Goal: Book appointment/travel/reservation

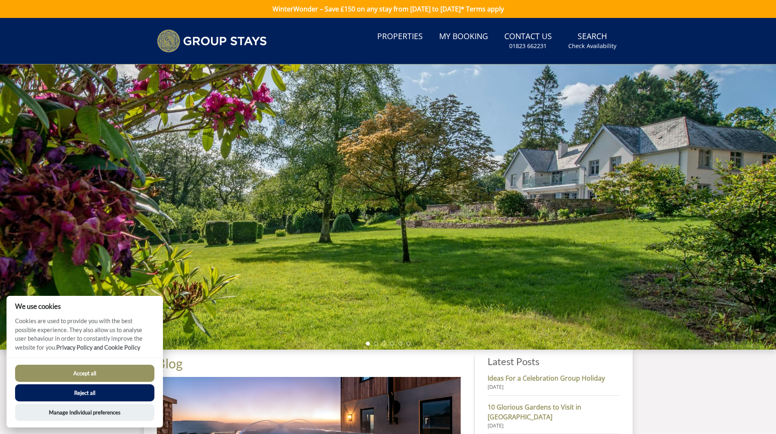
click at [670, 251] on div at bounding box center [388, 206] width 776 height 285
drag, startPoint x: 595, startPoint y: 274, endPoint x: 359, endPoint y: 308, distance: 238.8
click at [577, 274] on div at bounding box center [388, 206] width 776 height 285
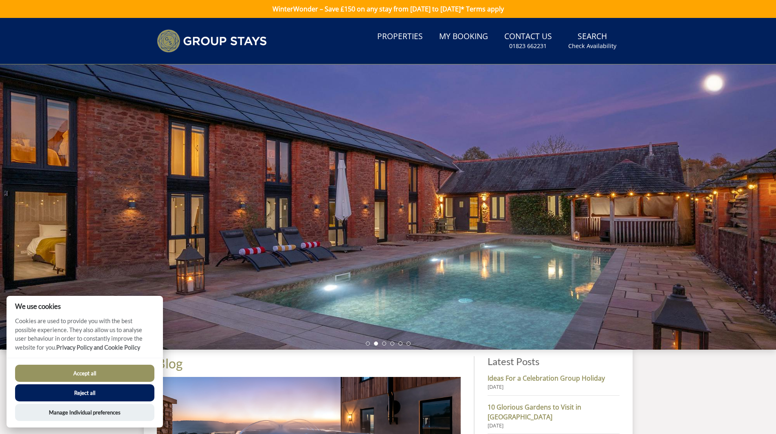
click at [122, 374] on button "Accept all" at bounding box center [84, 373] width 139 height 17
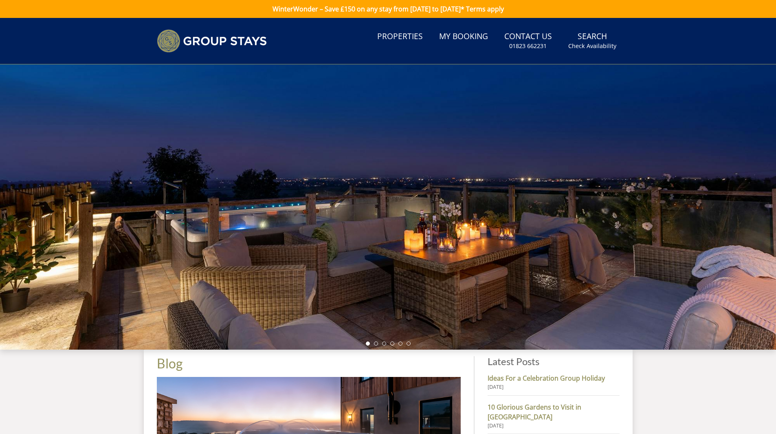
click at [600, 261] on div at bounding box center [388, 206] width 776 height 285
click at [577, 305] on div at bounding box center [388, 206] width 776 height 285
click at [605, 290] on div at bounding box center [388, 206] width 776 height 285
click at [398, 344] on li at bounding box center [400, 343] width 4 height 4
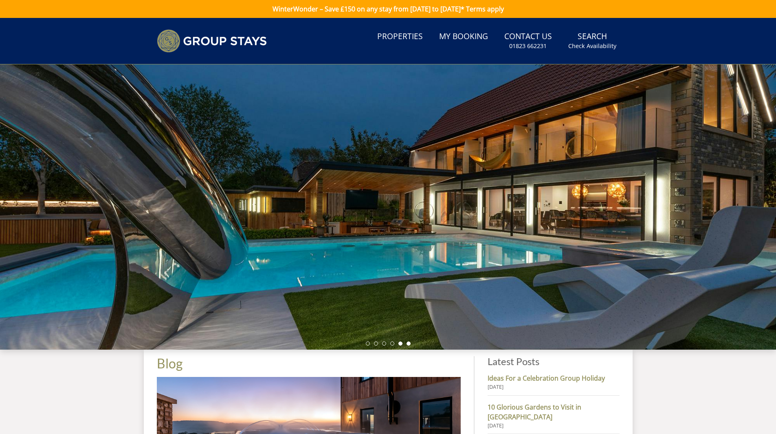
click at [409, 342] on li at bounding box center [408, 343] width 4 height 4
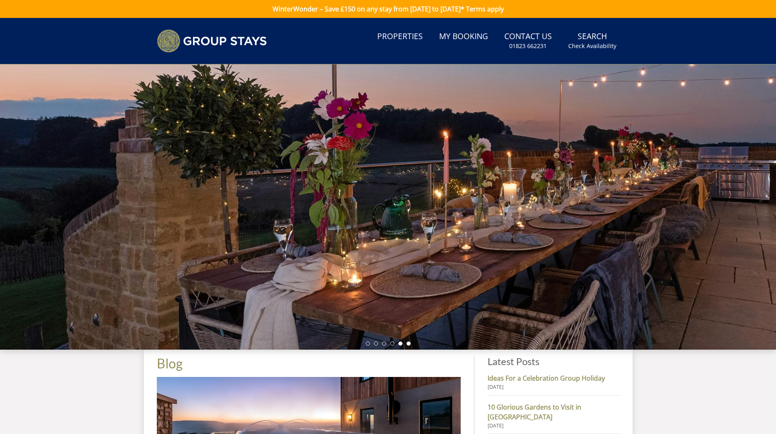
click at [399, 345] on li at bounding box center [400, 343] width 4 height 4
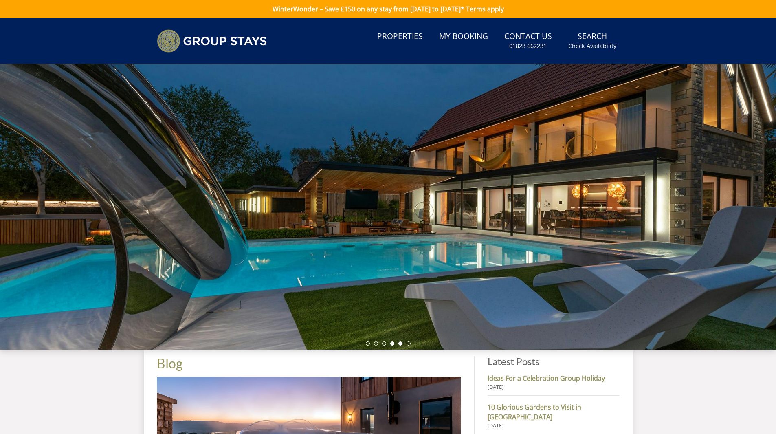
click at [392, 345] on li at bounding box center [392, 343] width 4 height 4
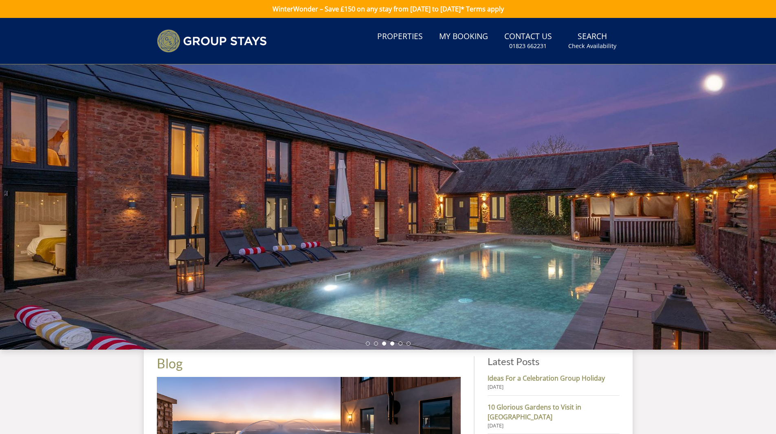
click at [384, 343] on li at bounding box center [384, 343] width 4 height 4
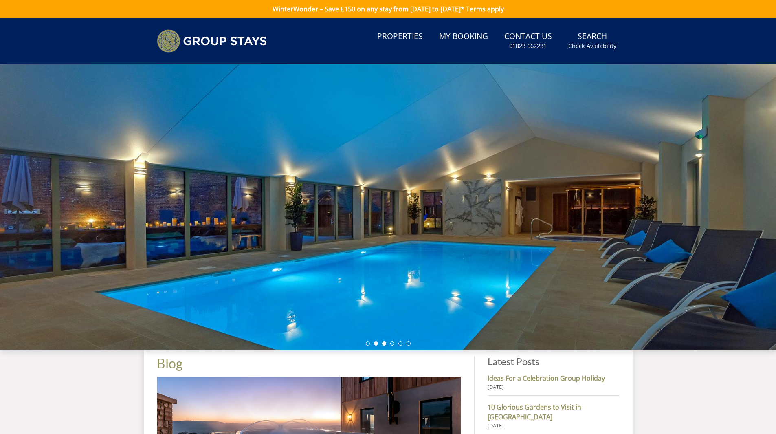
click at [376, 345] on li at bounding box center [376, 343] width 4 height 4
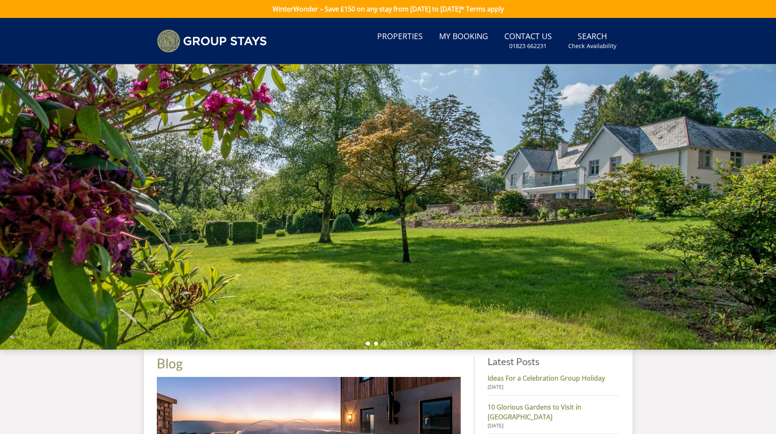
click at [368, 345] on li at bounding box center [368, 343] width 4 height 4
click at [461, 42] on link "My Booking" at bounding box center [463, 37] width 55 height 18
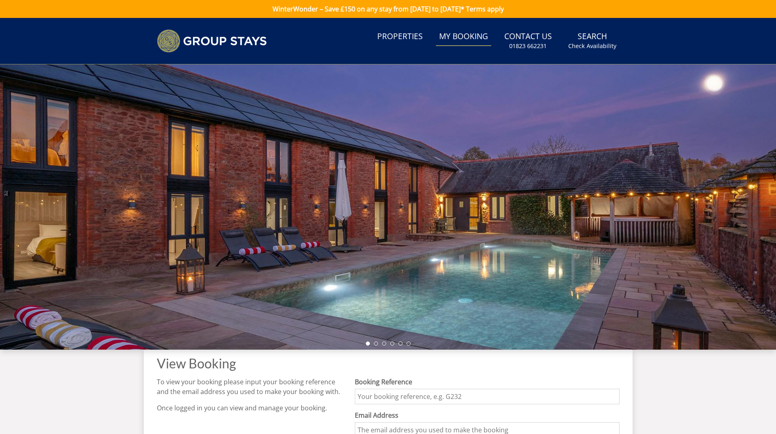
click at [358, 11] on link "WinterWonder – Save £150 on any stay from [DATE] to [DATE]* Terms apply" at bounding box center [388, 9] width 776 height 18
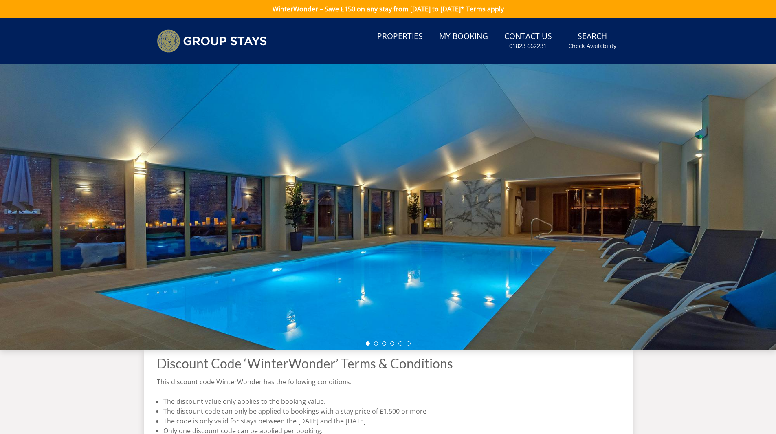
click at [358, 11] on link "WinterWonder – Save £150 on any stay from [DATE] to [DATE]* Terms apply" at bounding box center [388, 9] width 776 height 18
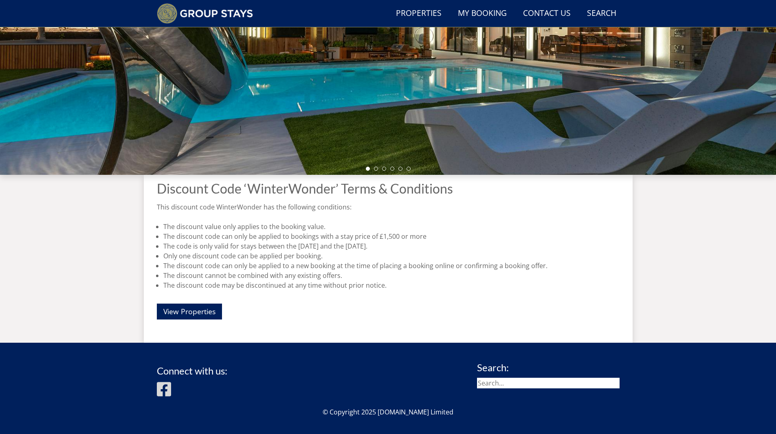
scroll to position [196, 0]
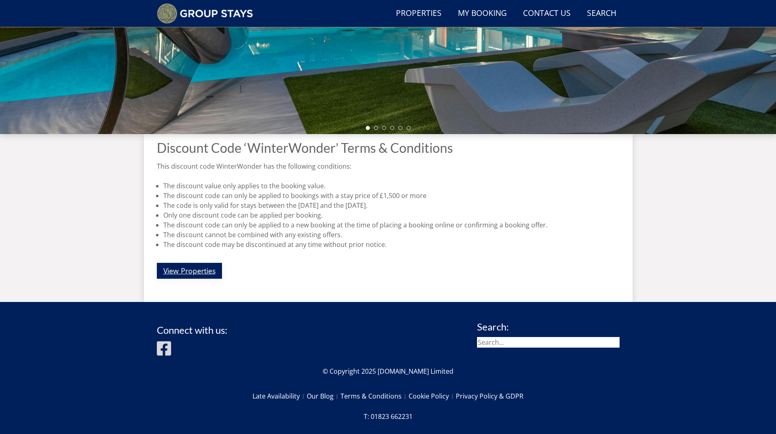
click at [211, 270] on link "View Properties" at bounding box center [189, 271] width 65 height 16
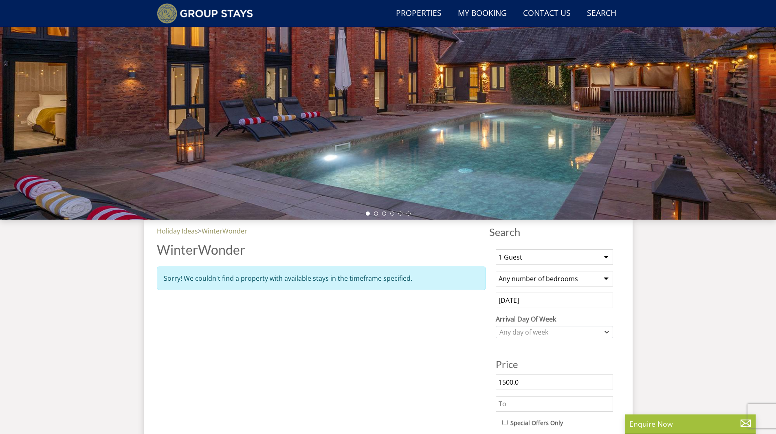
scroll to position [144, 0]
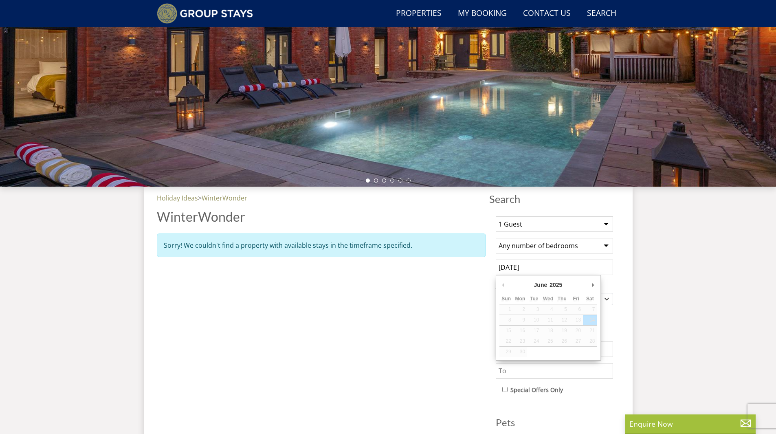
click at [570, 271] on input "14/06/2025" at bounding box center [554, 266] width 117 height 15
click at [576, 306] on td "6" at bounding box center [576, 309] width 14 height 11
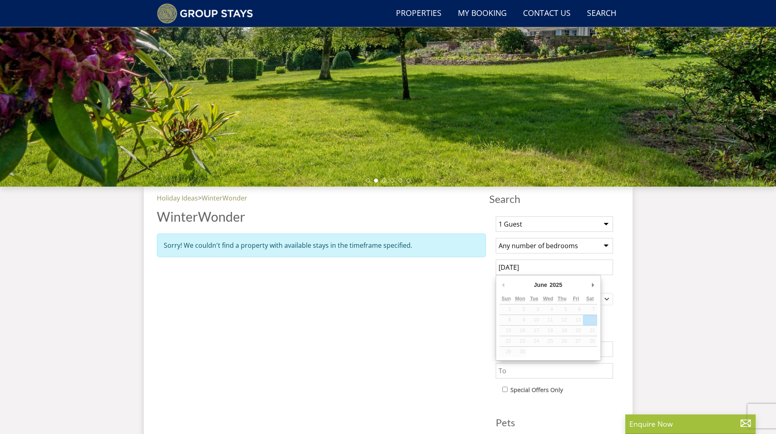
drag, startPoint x: 584, startPoint y: 321, endPoint x: 593, endPoint y: 323, distance: 8.4
click at [585, 321] on td "14" at bounding box center [590, 319] width 14 height 11
click at [621, 321] on div "Search Search 1 Guest 2 Guests 3 Guests 4 Guests 5 Guests 6 Guests 7 Guests 8 G…" at bounding box center [388, 337] width 489 height 300
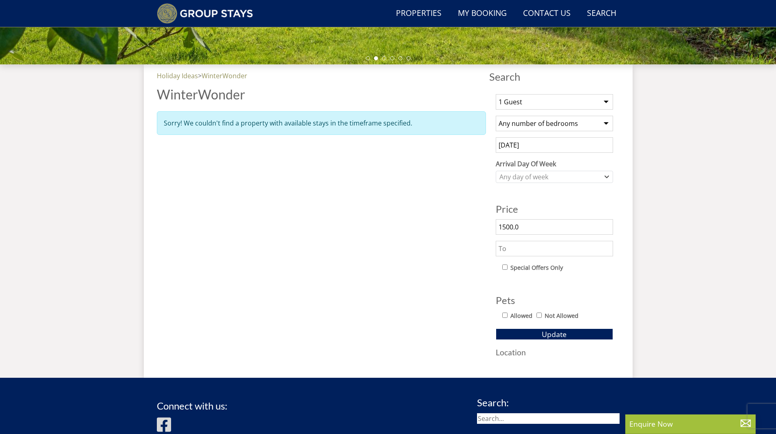
click at [528, 241] on input "text" at bounding box center [554, 248] width 117 height 15
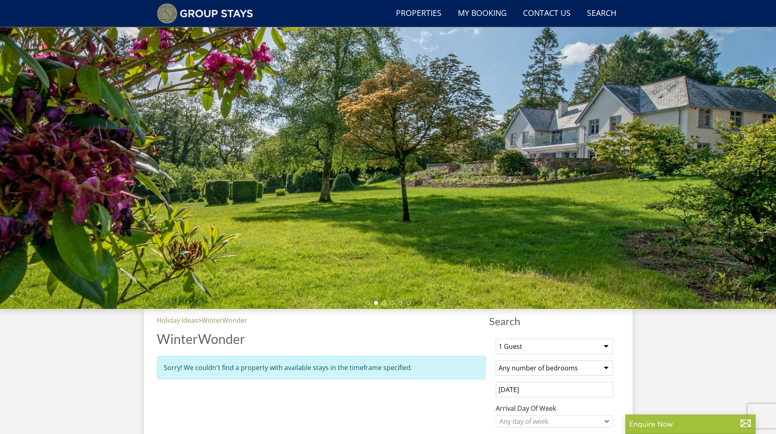
scroll to position [0, 0]
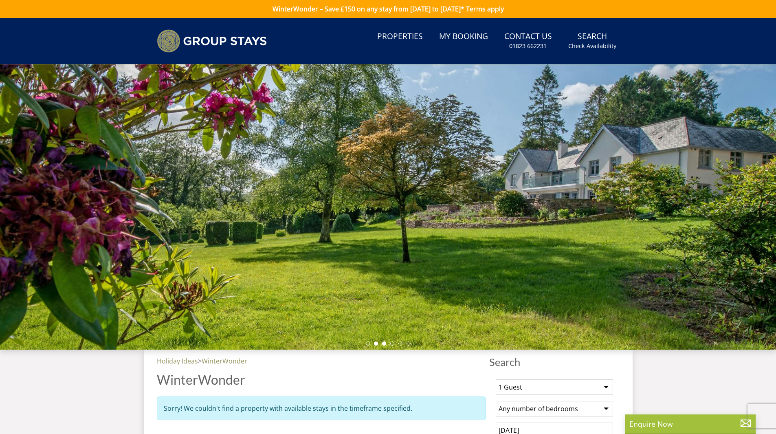
click at [383, 343] on li at bounding box center [384, 343] width 4 height 4
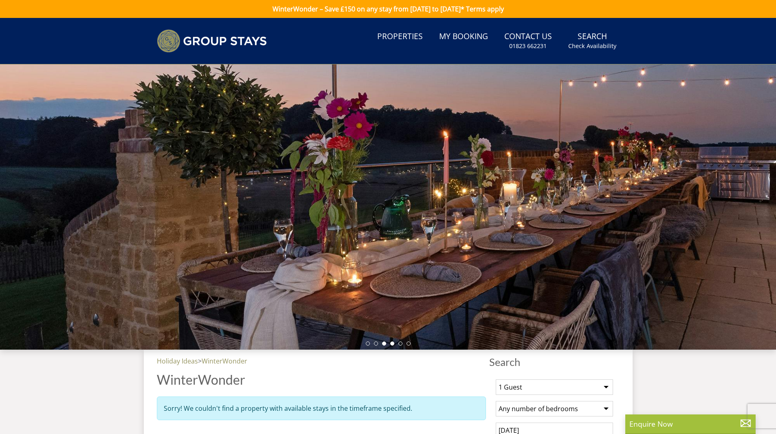
click at [391, 344] on li at bounding box center [392, 343] width 4 height 4
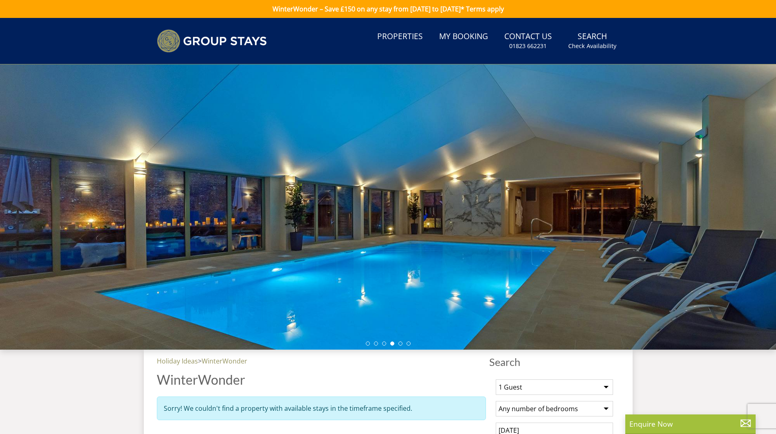
click at [409, 346] on div at bounding box center [388, 206] width 776 height 285
click at [407, 343] on li at bounding box center [408, 343] width 4 height 4
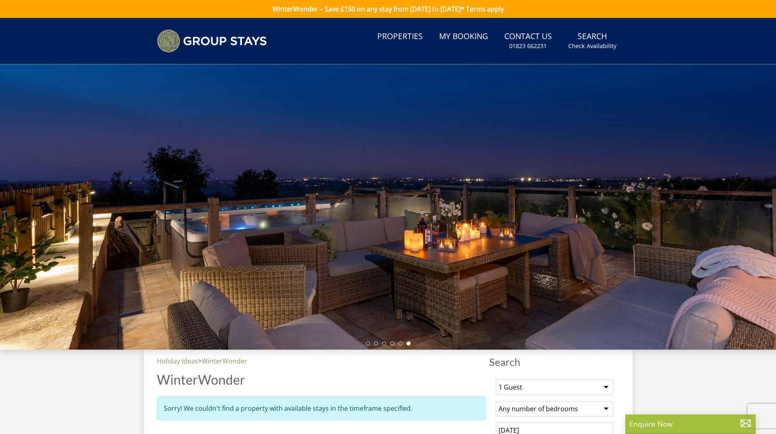
click at [399, 341] on div at bounding box center [388, 206] width 776 height 285
click at [399, 342] on li at bounding box center [400, 343] width 4 height 4
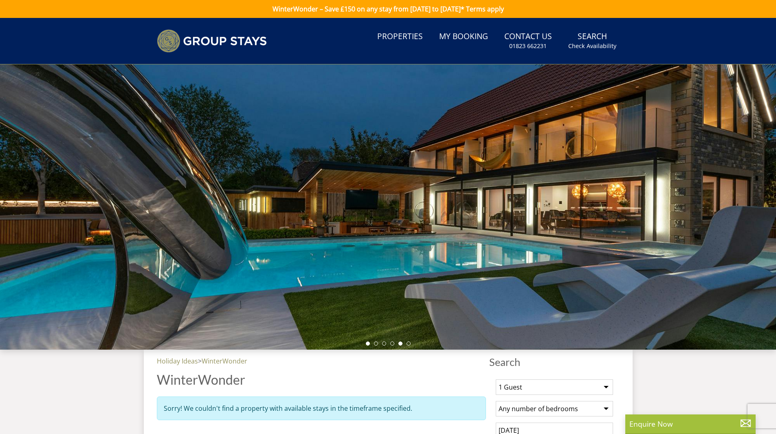
click at [367, 344] on li at bounding box center [368, 343] width 4 height 4
